Goal: Communication & Community: Answer question/provide support

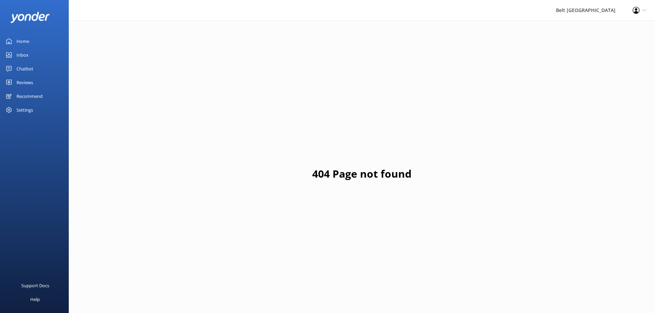
click at [44, 78] on link "Reviews" at bounding box center [34, 83] width 69 height 14
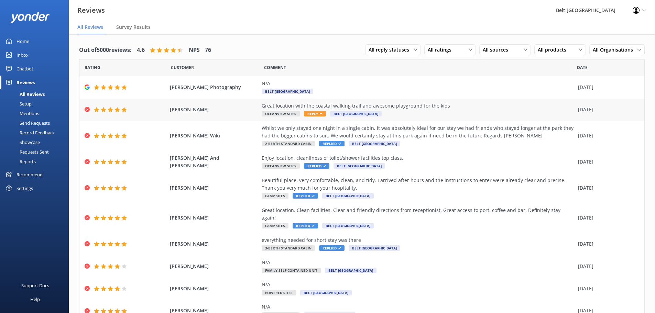
click at [281, 101] on div "[PERSON_NAME] Great location with the coastal walking trail and awesome playgro…" at bounding box center [361, 110] width 565 height 22
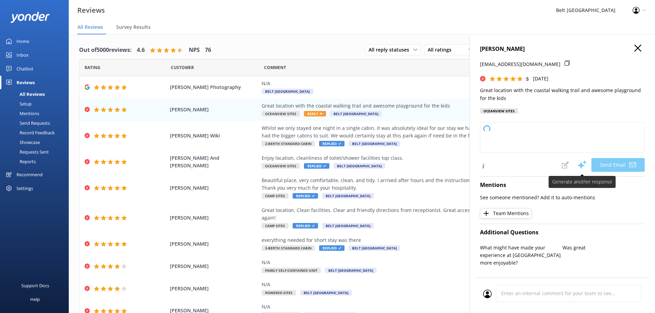
type textarea "Thank you so much for your wonderful review, [PERSON_NAME]! We're delighted to …"
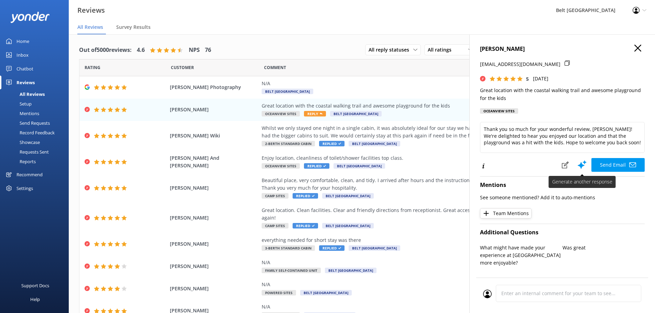
click at [603, 165] on button "Send Email" at bounding box center [617, 165] width 53 height 14
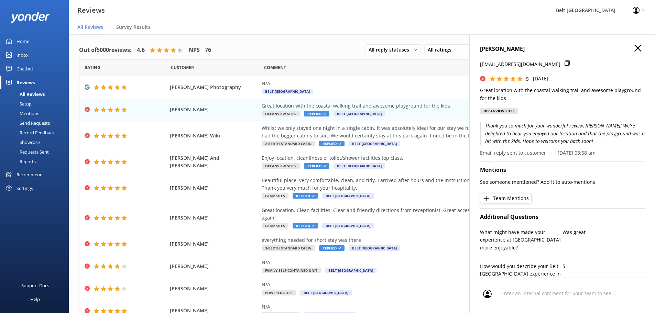
click at [635, 48] on icon "button" at bounding box center [637, 48] width 7 height 7
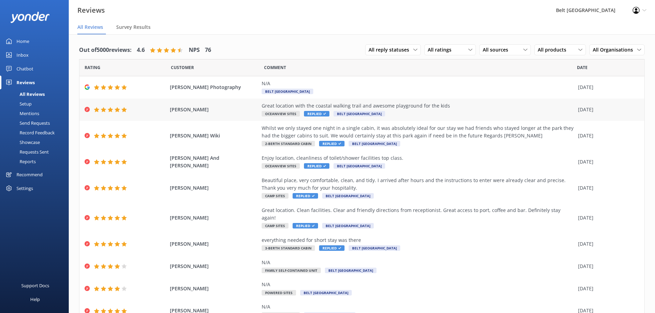
click at [509, 101] on div "[PERSON_NAME] Great location with the coastal walking trail and awesome playgro…" at bounding box center [361, 110] width 565 height 22
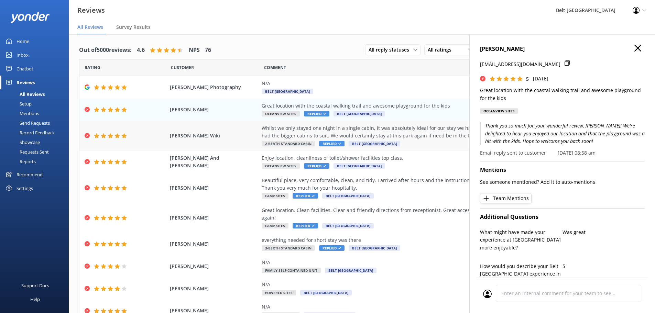
click at [416, 132] on div "Whilst we only stayed one night in a single cabin, it was absolutely ideal for …" at bounding box center [418, 131] width 313 height 15
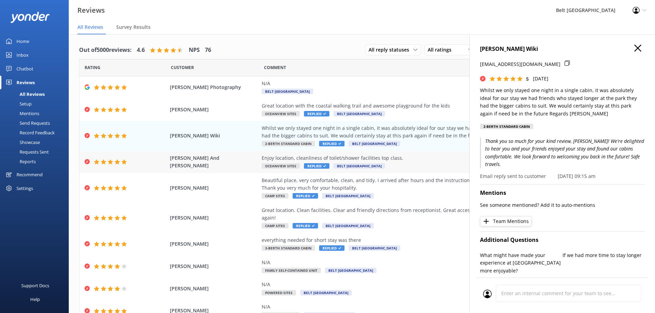
click at [419, 155] on div "Enjoy location, cleanliness of toilet/shower facilities top class." at bounding box center [418, 158] width 313 height 8
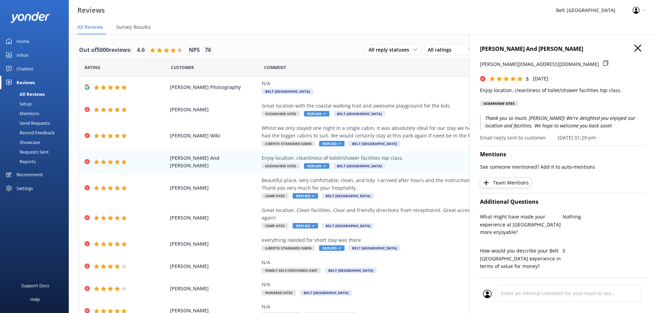
click at [628, 48] on h4 "[PERSON_NAME] And [PERSON_NAME]" at bounding box center [562, 49] width 165 height 9
